Goal: Find specific page/section: Find specific page/section

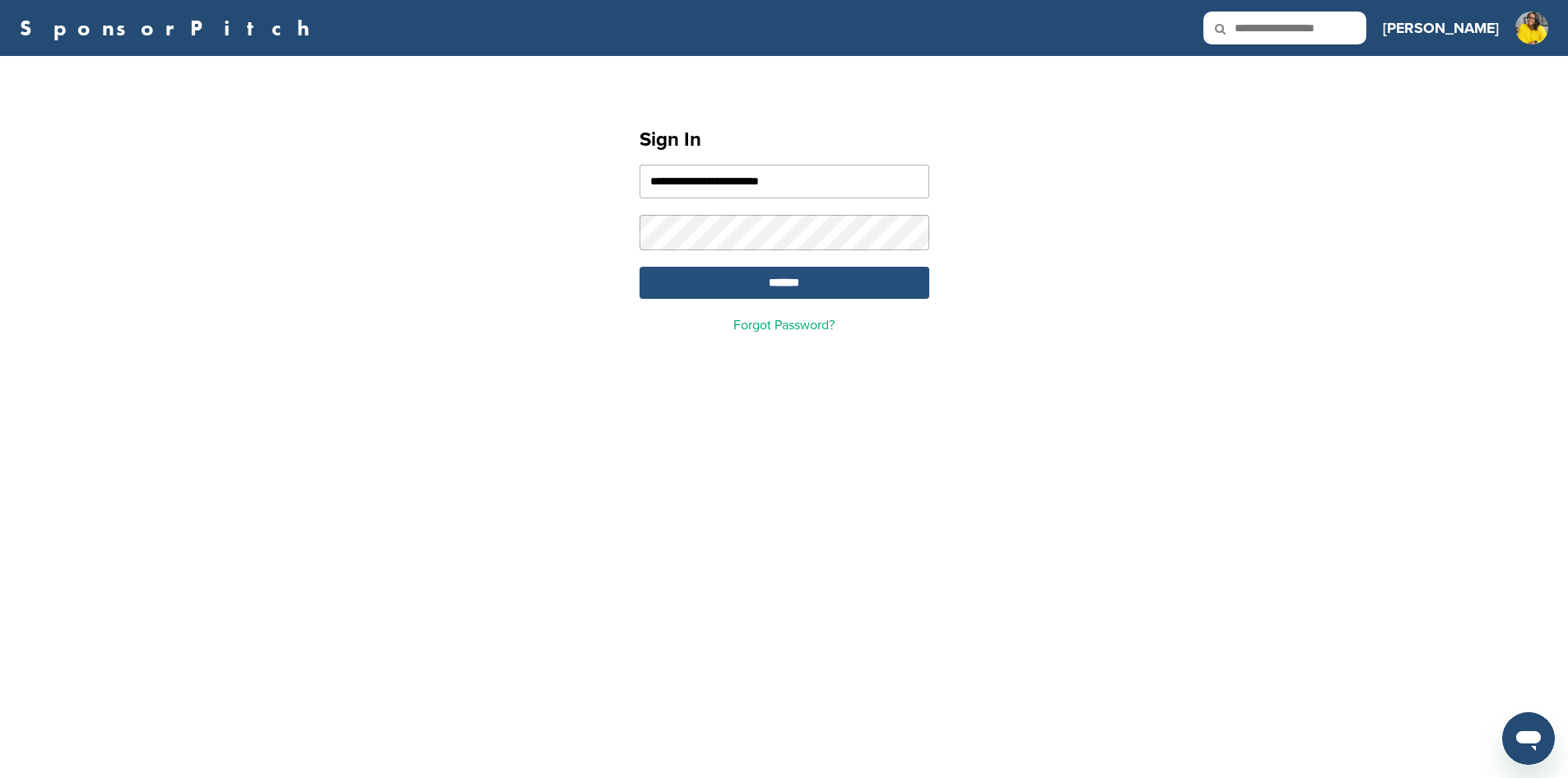
click at [748, 282] on input "*******" at bounding box center [784, 282] width 290 height 32
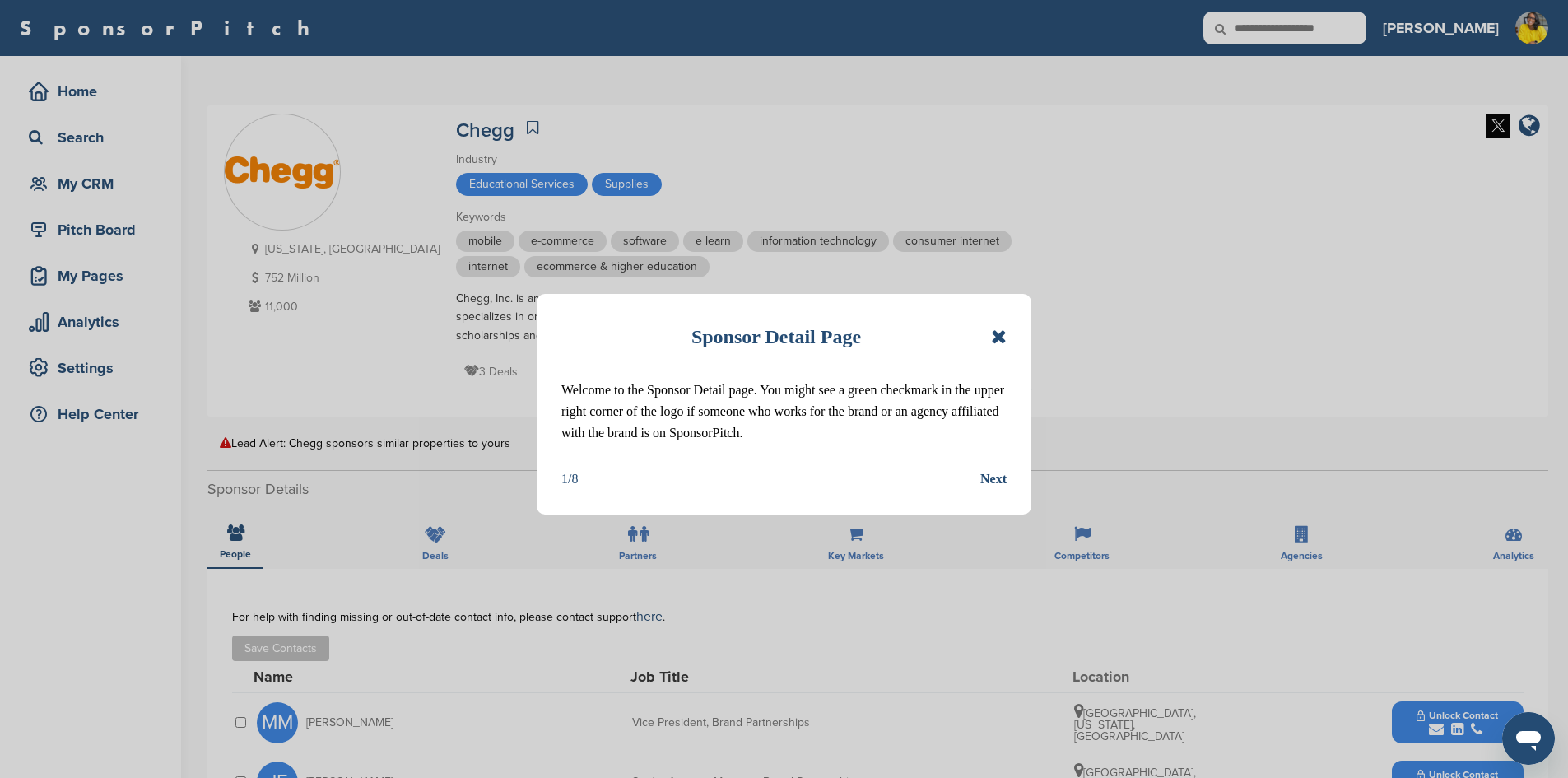
click at [1000, 335] on icon at bounding box center [999, 337] width 16 height 20
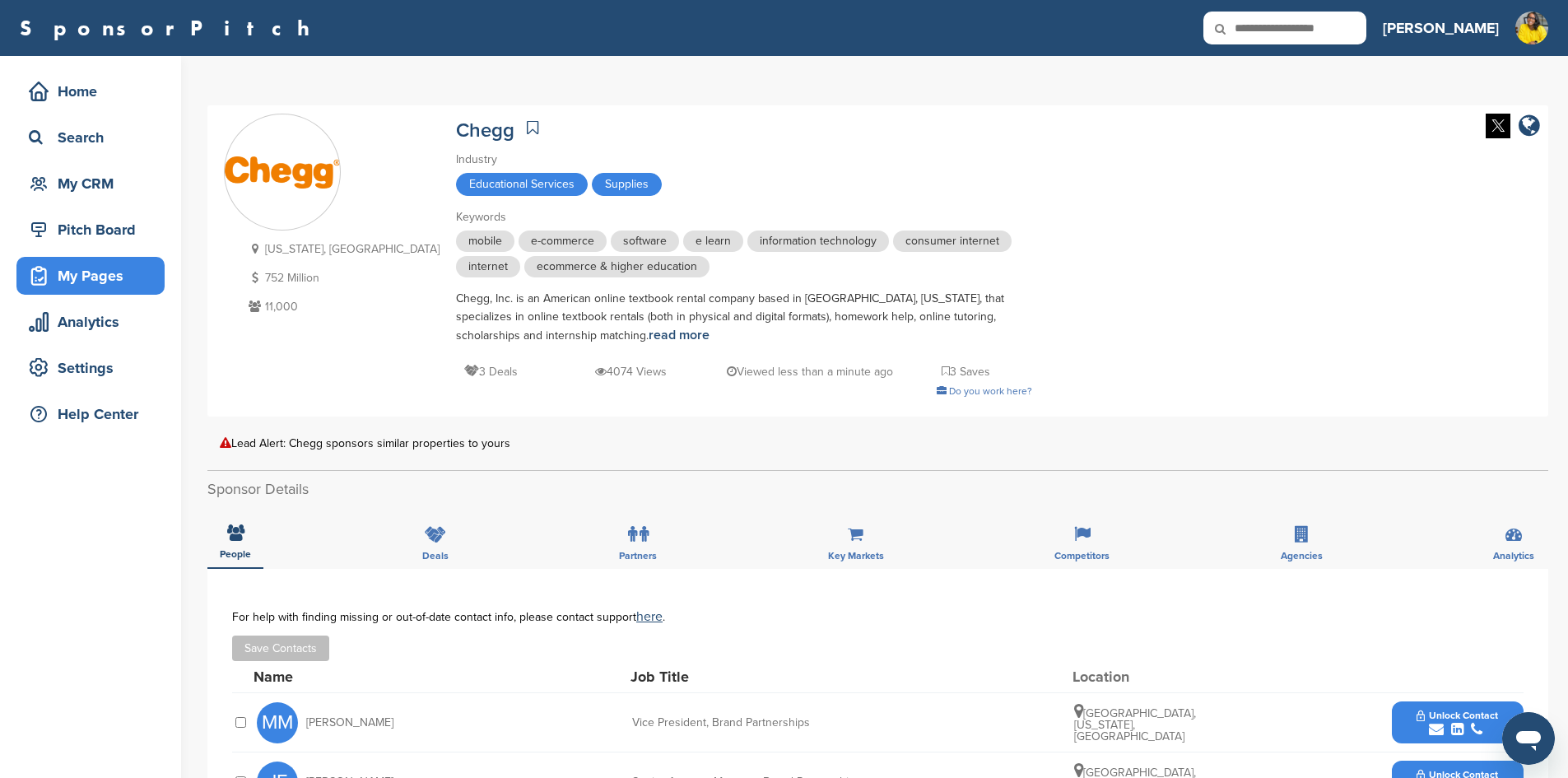
click at [80, 278] on div "My Pages" at bounding box center [94, 276] width 140 height 29
